Goal: Information Seeking & Learning: Understand process/instructions

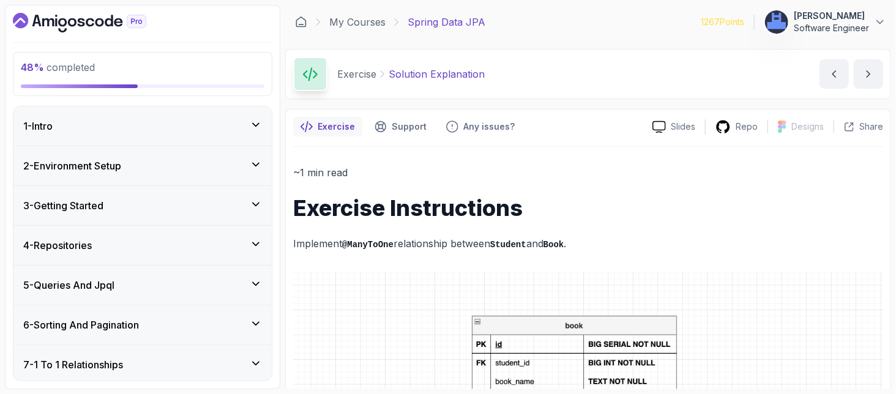
scroll to position [408, 0]
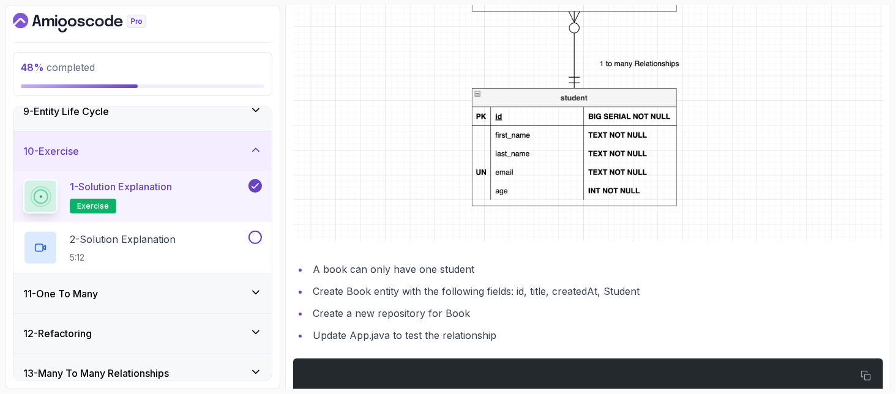
click at [712, 257] on div "~1 min read Exercise Instructions Implement @ManyToOne relationship between Stu…" at bounding box center [588, 156] width 590 height 800
click at [731, 293] on li "Create Book entity with the following fields: id, title, createdAt, Student" at bounding box center [596, 291] width 574 height 17
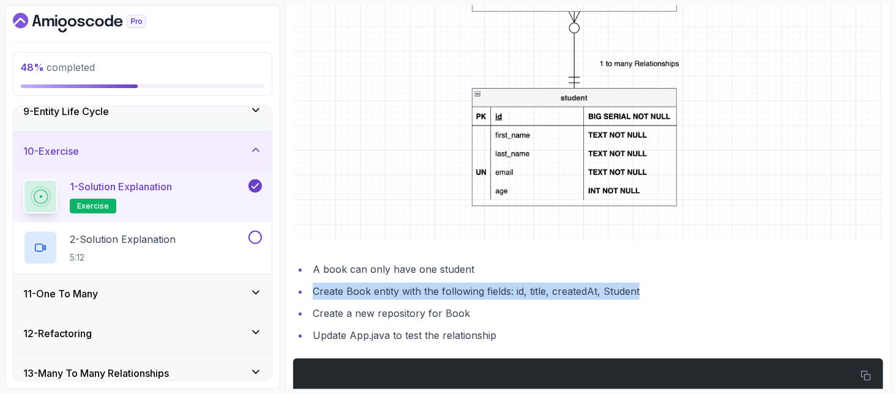
drag, startPoint x: 316, startPoint y: 291, endPoint x: 702, endPoint y: 293, distance: 385.6
click at [702, 293] on li "Create Book entity with the following fields: id, title, createdAt, Student" at bounding box center [596, 291] width 574 height 17
click at [657, 297] on li "Create Book entity with the following fields: id, title, createdAt, Student" at bounding box center [596, 291] width 574 height 17
drag, startPoint x: 646, startPoint y: 292, endPoint x: 308, endPoint y: 289, distance: 337.8
click at [309, 289] on li "Create Book entity with the following fields: id, title, createdAt, Student" at bounding box center [596, 291] width 574 height 17
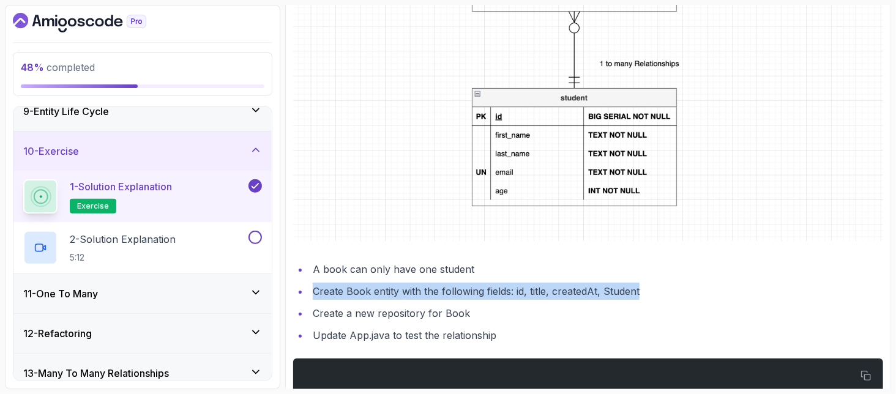
click at [611, 295] on li "Create Book entity with the following fields: id, title, createdAt, Student" at bounding box center [596, 291] width 574 height 17
click at [659, 285] on li "Create Book entity with the following fields: id, title, createdAt, Student" at bounding box center [596, 291] width 574 height 17
click at [490, 296] on li "Create Book entity with the following fields: id, title, createdAt, Student" at bounding box center [596, 291] width 574 height 17
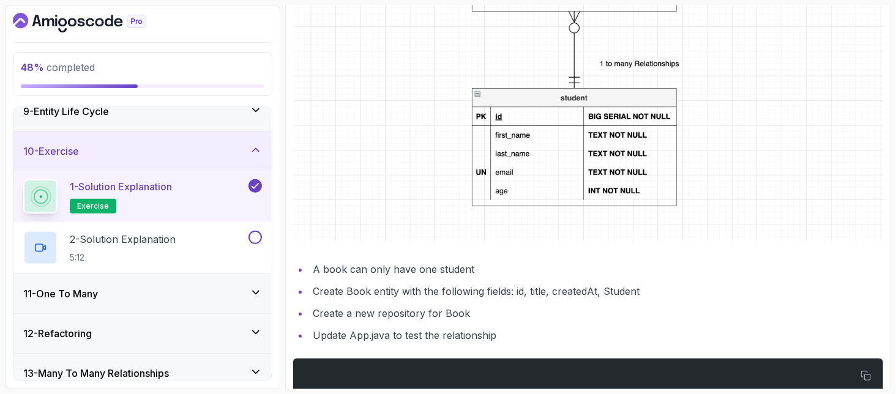
click at [490, 295] on li "Create Book entity with the following fields: id, title, createdAt, Student" at bounding box center [596, 291] width 574 height 17
click at [532, 287] on li "Create Book entity with the following fields: id, title, createdAt, Student" at bounding box center [596, 291] width 574 height 17
click at [638, 287] on li "Create Book entity with the following fields: id, title, createdAt, Student" at bounding box center [596, 291] width 574 height 17
click at [354, 283] on li "Create Book entity with the following fields: id, title, createdAt, Student" at bounding box center [596, 291] width 574 height 17
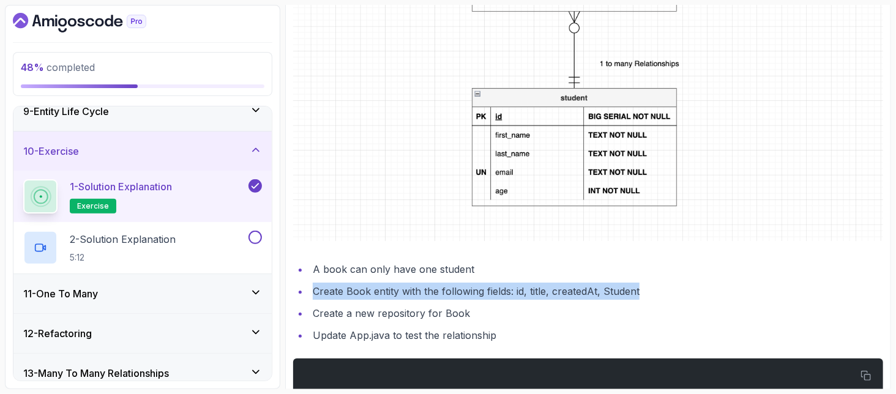
drag, startPoint x: 313, startPoint y: 285, endPoint x: 659, endPoint y: 289, distance: 345.8
click at [659, 289] on li "Create Book entity with the following fields: id, title, createdAt, Student" at bounding box center [596, 291] width 574 height 17
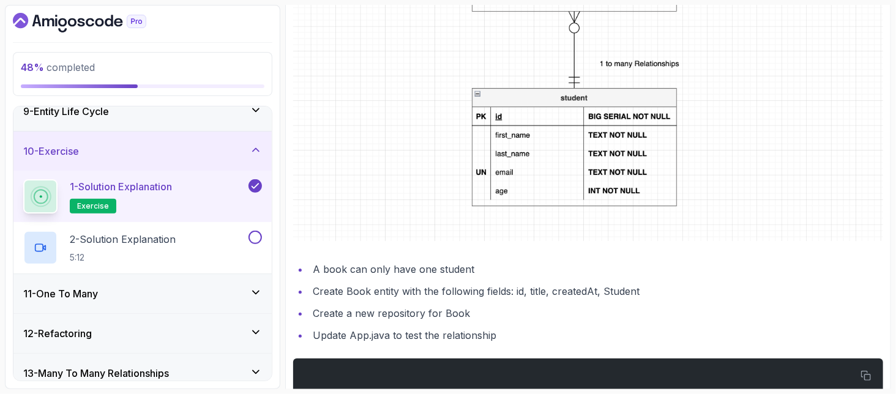
click at [575, 316] on li "Create a new repository for Book" at bounding box center [596, 313] width 574 height 17
drag, startPoint x: 460, startPoint y: 307, endPoint x: 316, endPoint y: 313, distance: 144.6
click at [316, 313] on li "Create a new repository for Book" at bounding box center [596, 313] width 574 height 17
click at [539, 312] on li "Create a new repository for Book" at bounding box center [596, 313] width 574 height 17
drag, startPoint x: 530, startPoint y: 330, endPoint x: 301, endPoint y: 335, distance: 228.9
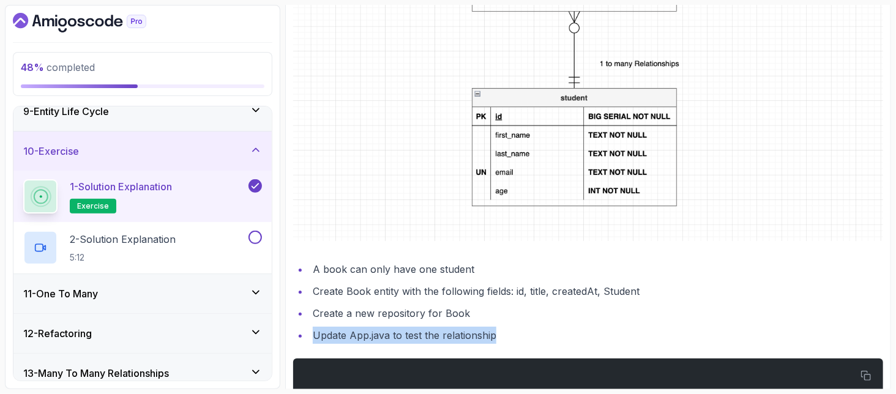
click at [309, 335] on li "Update App.java to test the relationship" at bounding box center [596, 335] width 574 height 17
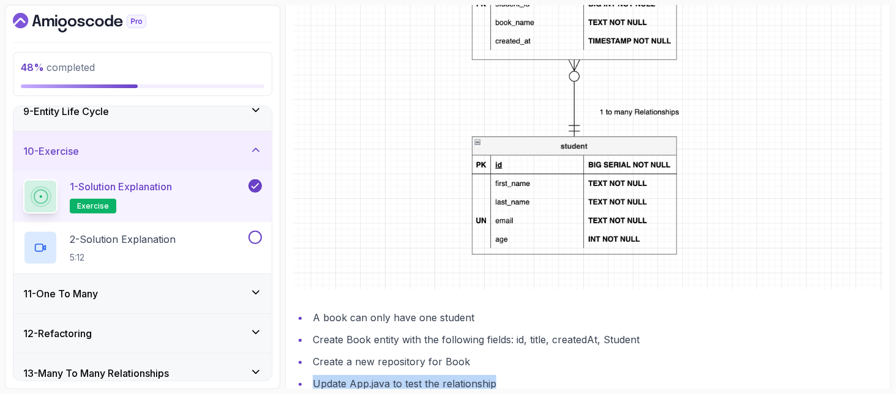
scroll to position [604, 0]
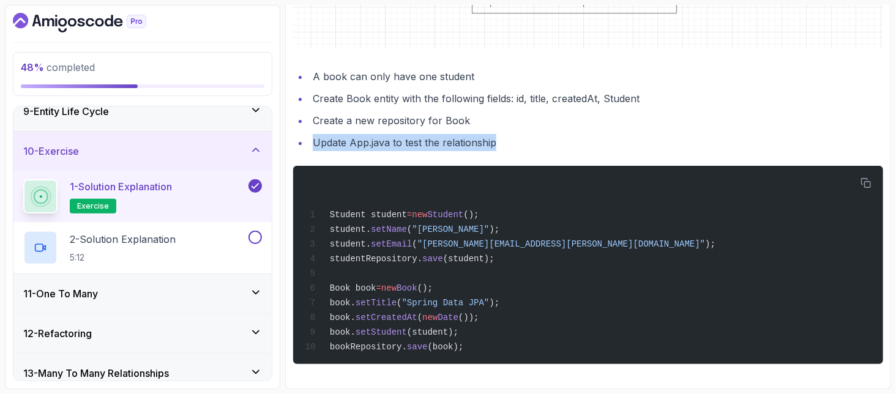
drag, startPoint x: 515, startPoint y: 142, endPoint x: 304, endPoint y: 146, distance: 211.8
click at [304, 146] on ul "A book can only have one student Create Book entity with the following fields: …" at bounding box center [588, 109] width 590 height 83
click at [313, 141] on li "Update App.java to test the relationship" at bounding box center [596, 142] width 574 height 17
drag, startPoint x: 313, startPoint y: 141, endPoint x: 560, endPoint y: 129, distance: 246.9
click at [560, 134] on li "Update App.java to test the relationship" at bounding box center [596, 142] width 574 height 17
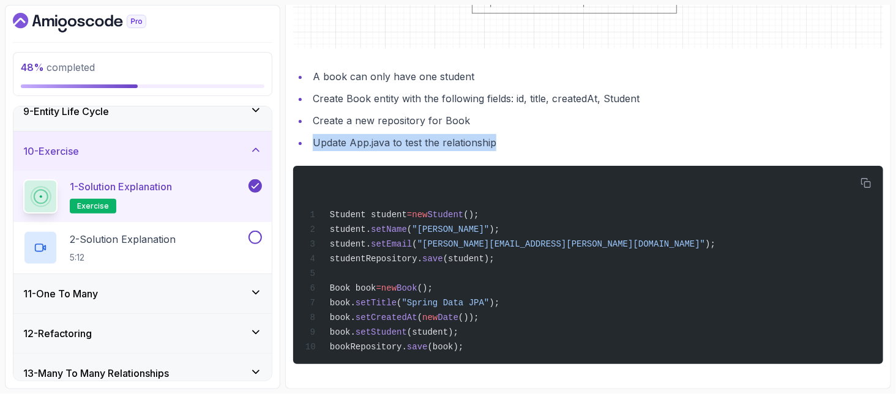
click at [559, 134] on li "Update App.java to test the relationship" at bounding box center [596, 142] width 574 height 17
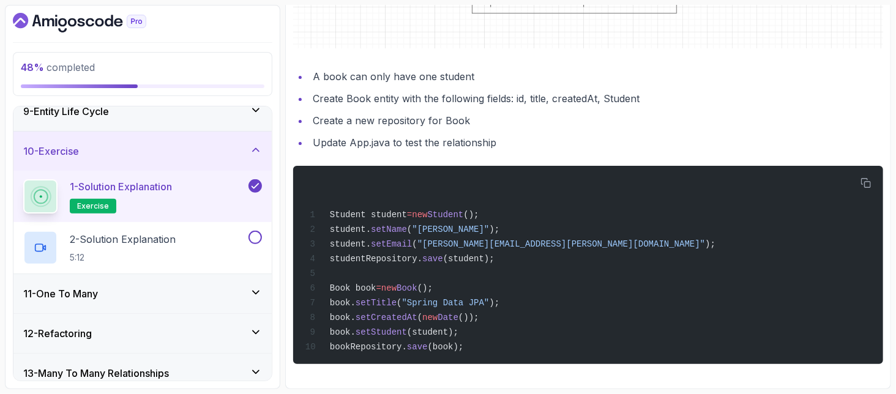
click at [546, 136] on li "Update App.java to test the relationship" at bounding box center [596, 142] width 574 height 17
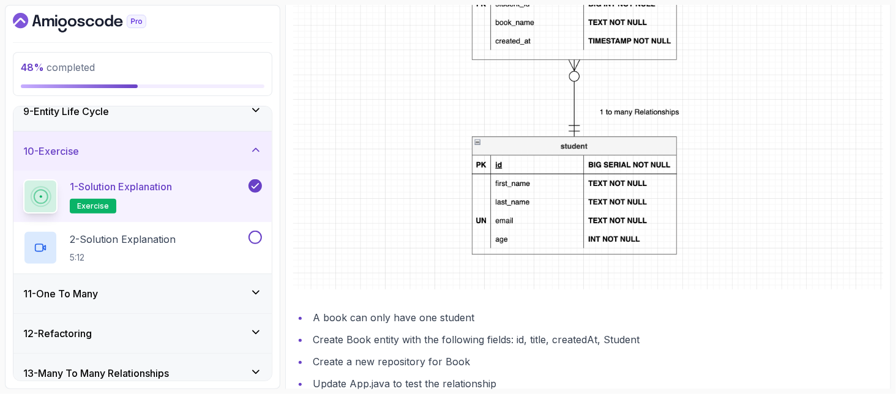
scroll to position [441, 0]
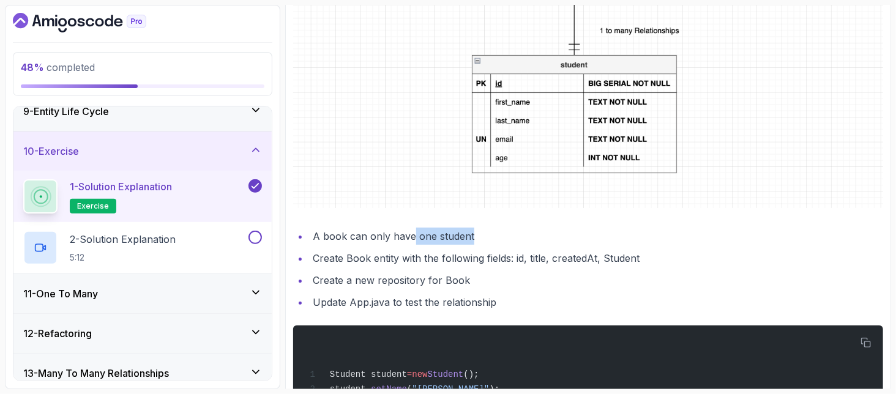
drag, startPoint x: 412, startPoint y: 230, endPoint x: 518, endPoint y: 236, distance: 105.4
click at [518, 236] on li "A book can only have one student" at bounding box center [596, 236] width 574 height 17
drag, startPoint x: 474, startPoint y: 233, endPoint x: 314, endPoint y: 239, distance: 160.5
click at [314, 239] on li "A book can only have one student" at bounding box center [596, 236] width 574 height 17
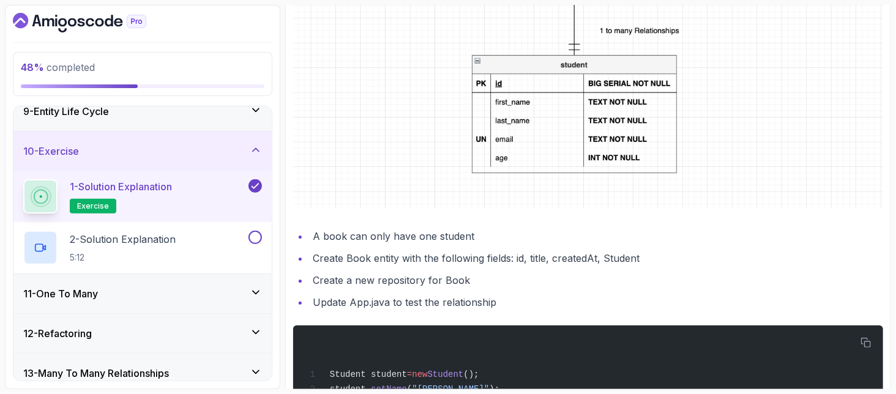
click at [606, 263] on li "Create Book entity with the following fields: id, title, createdAt, Student" at bounding box center [596, 258] width 574 height 17
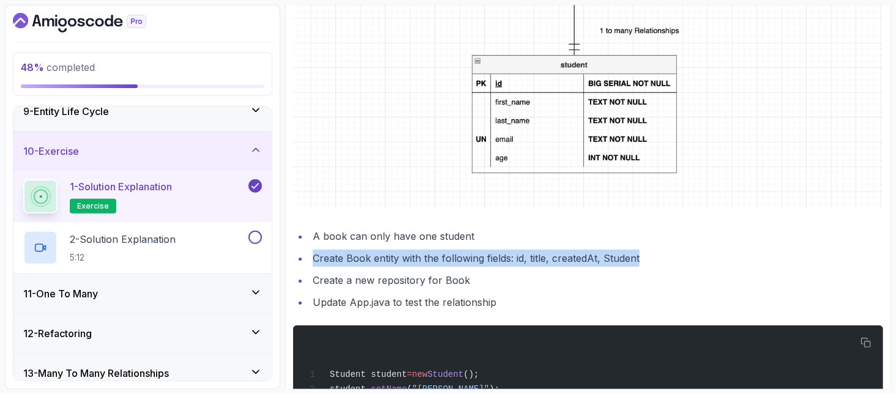
drag, startPoint x: 689, startPoint y: 252, endPoint x: 303, endPoint y: 246, distance: 386.2
click at [303, 246] on ul "A book can only have one student Create Book entity with the following fields: …" at bounding box center [588, 269] width 590 height 83
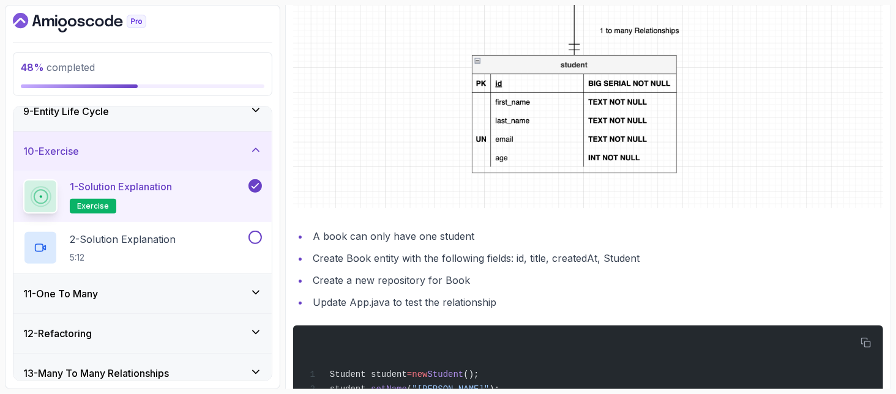
click at [508, 288] on li "Create a new repository for Book" at bounding box center [596, 280] width 574 height 17
drag, startPoint x: 489, startPoint y: 275, endPoint x: 313, endPoint y: 282, distance: 175.8
click at [313, 282] on li "Create a new repository for Book" at bounding box center [596, 280] width 574 height 17
click at [499, 305] on li "Update App.java to test the relationship" at bounding box center [596, 302] width 574 height 17
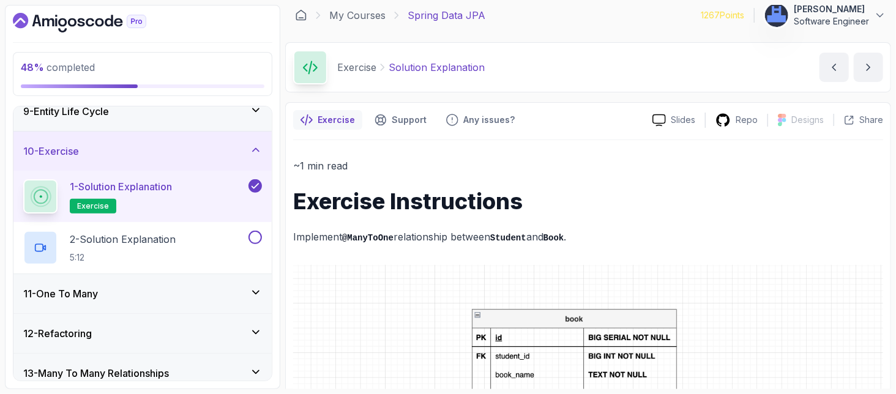
scroll to position [0, 0]
